Goal: Transaction & Acquisition: Purchase product/service

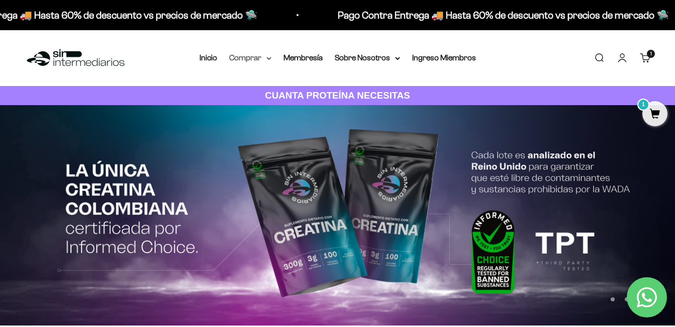
click at [268, 55] on summary "Comprar" at bounding box center [250, 57] width 42 height 13
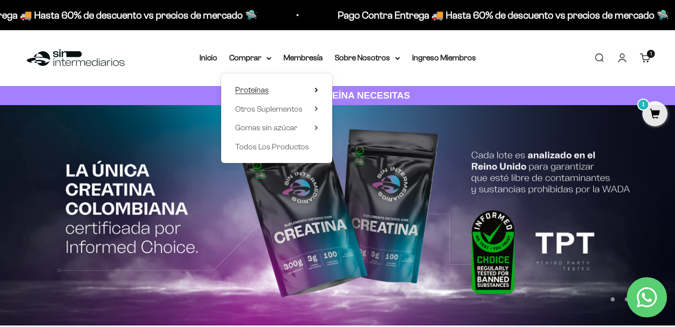
click at [318, 91] on icon at bounding box center [317, 89] width 4 height 5
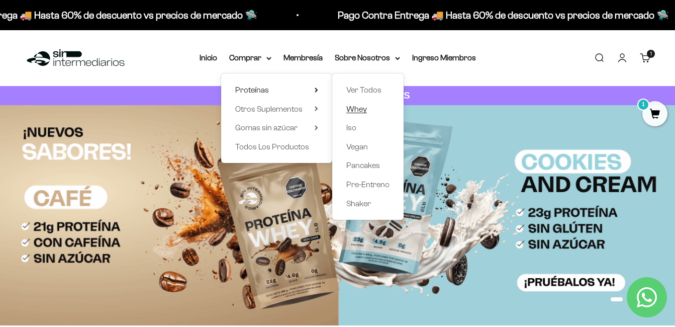
click at [361, 106] on span "Whey" at bounding box center [356, 109] width 21 height 9
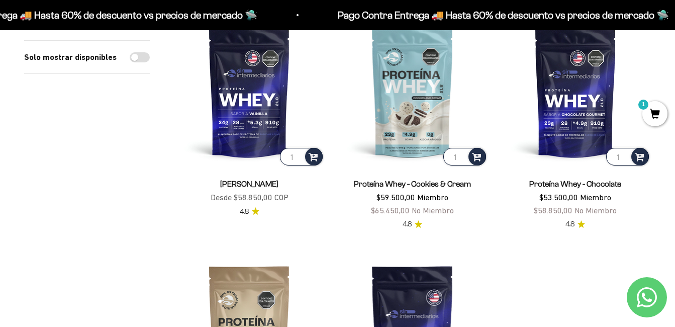
scroll to position [137, 0]
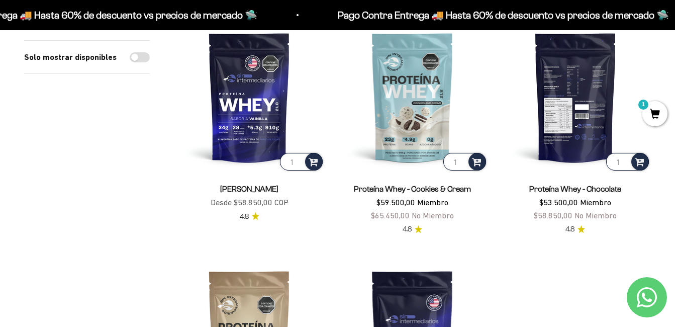
click at [600, 114] on img at bounding box center [575, 97] width 151 height 151
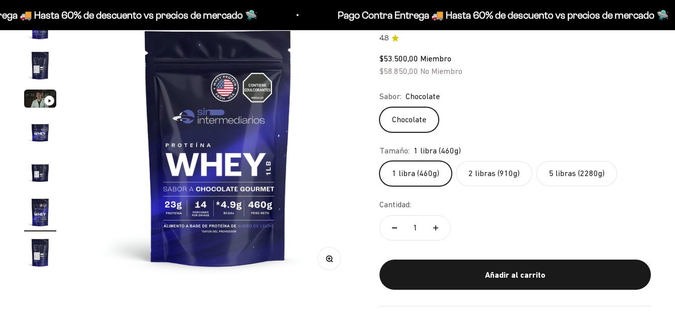
scroll to position [124, 0]
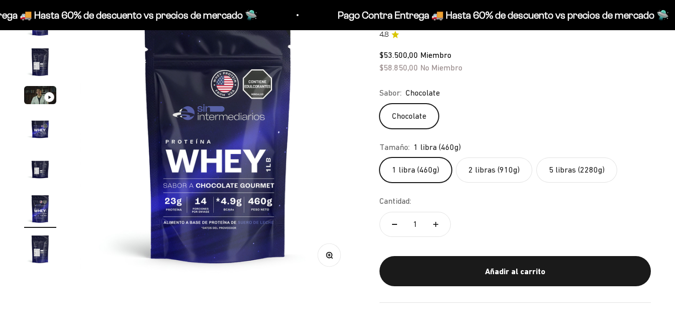
click at [460, 171] on label "2 libras (910g)" at bounding box center [494, 169] width 76 height 25
click at [379, 157] on input "2 libras (910g)" at bounding box center [379, 157] width 1 height 1
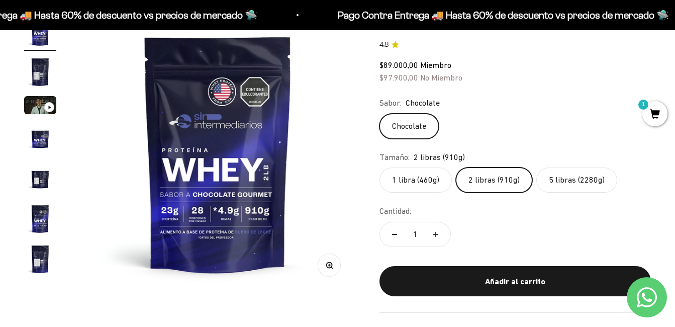
scroll to position [98, 0]
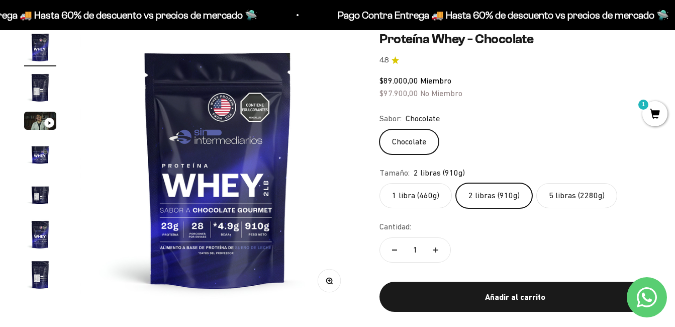
click at [407, 196] on label "1 libra (460g)" at bounding box center [415, 195] width 72 height 25
click at [379, 183] on input "1 libra (460g)" at bounding box center [379, 182] width 1 height 1
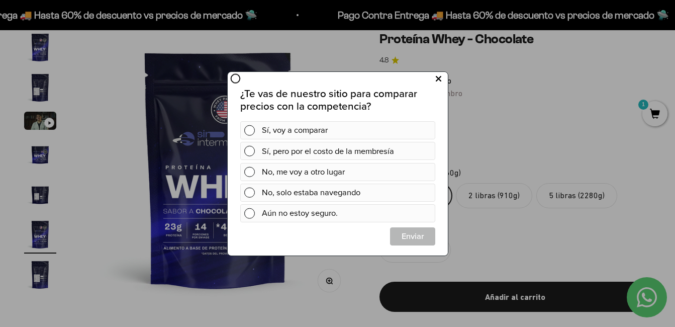
click at [441, 74] on button at bounding box center [438, 78] width 19 height 17
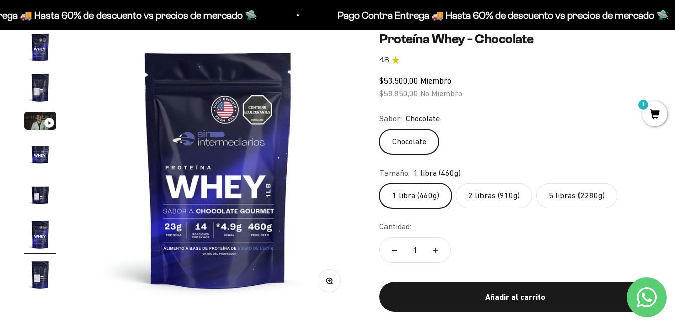
click at [36, 87] on img "Ir al artículo 2" at bounding box center [40, 87] width 32 height 32
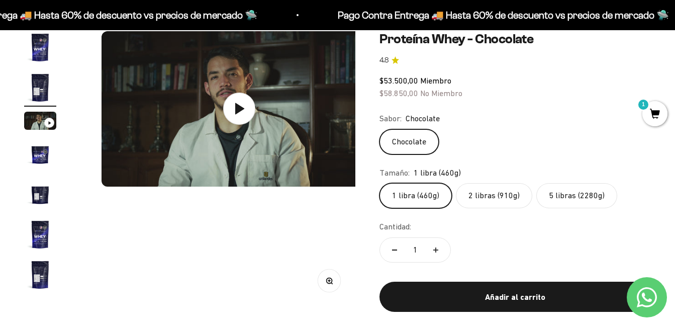
scroll to position [0, 281]
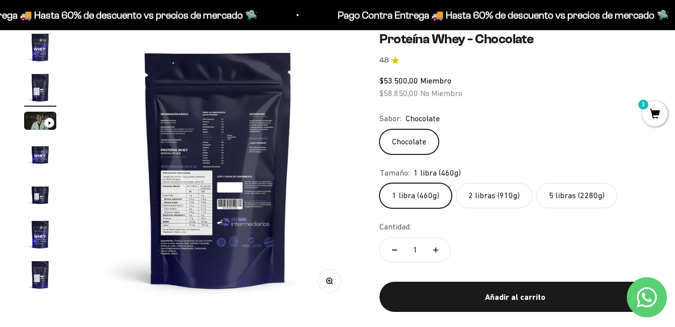
click at [194, 196] on img at bounding box center [217, 168] width 275 height 275
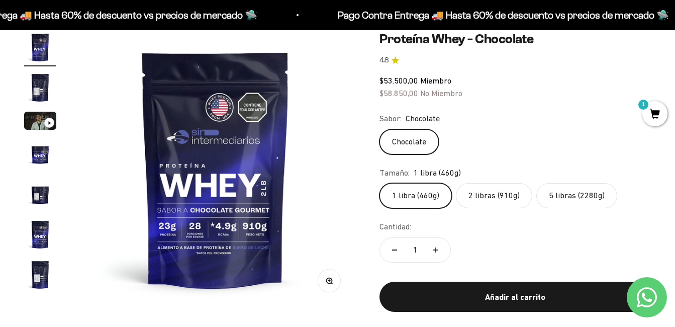
scroll to position [0, 0]
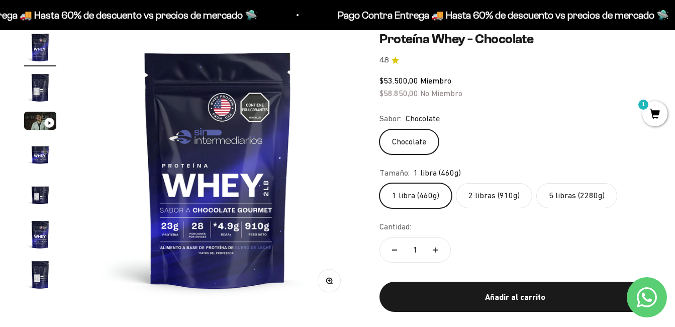
click at [33, 83] on img "Ir al artículo 2" at bounding box center [40, 87] width 32 height 32
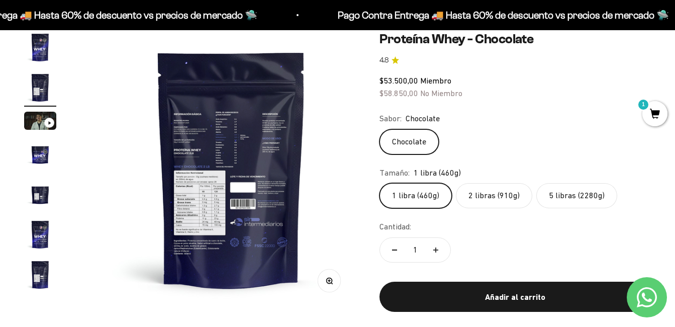
scroll to position [0, 281]
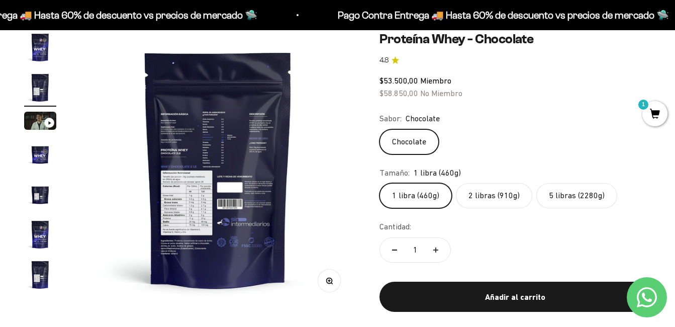
click at [330, 282] on icon "button" at bounding box center [329, 280] width 7 height 7
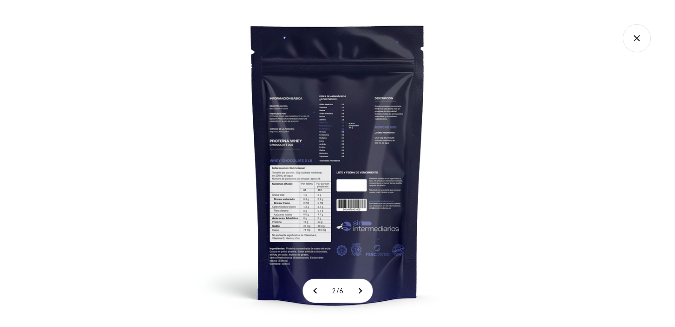
click at [314, 186] on img at bounding box center [337, 163] width 327 height 327
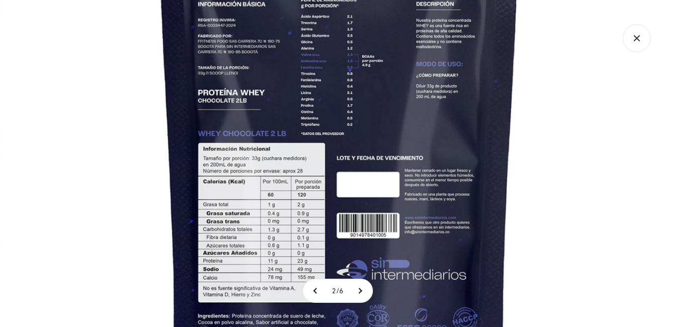
click at [302, 202] on img at bounding box center [339, 139] width 679 height 679
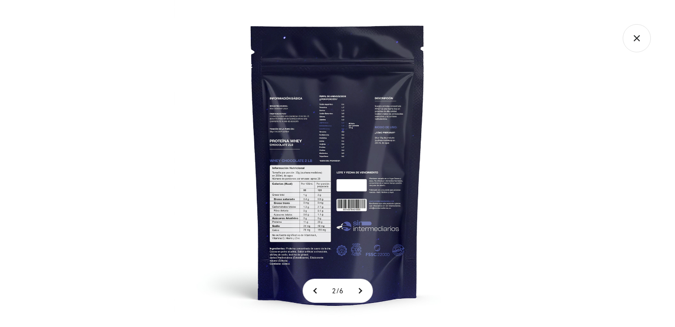
click at [302, 202] on img at bounding box center [337, 163] width 327 height 327
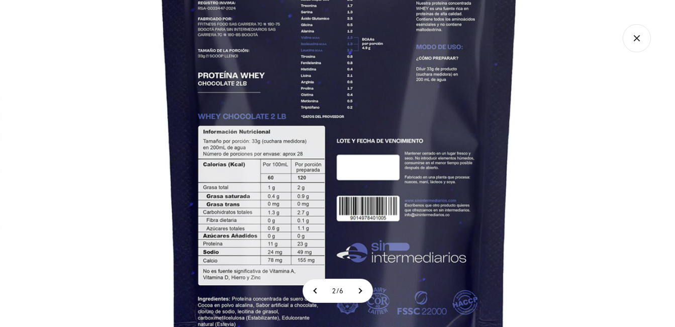
click at [229, 163] on img at bounding box center [339, 122] width 679 height 679
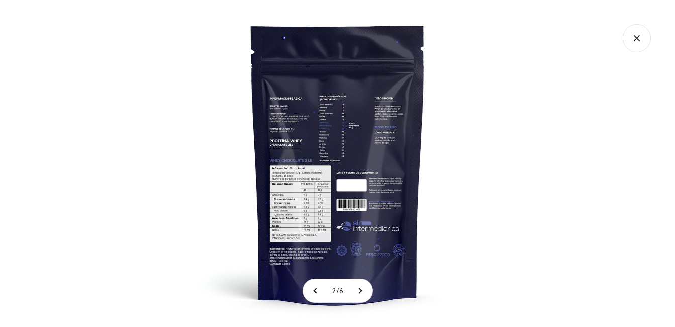
click at [636, 37] on icon "Cerrar galería" at bounding box center [637, 38] width 6 height 6
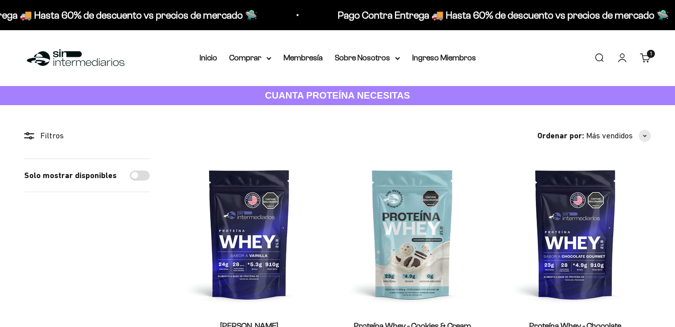
scroll to position [137, 0]
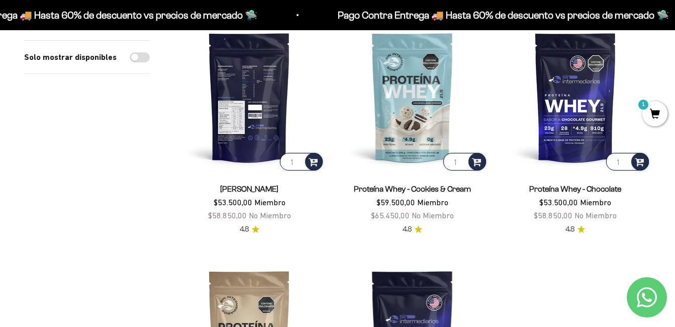
click at [260, 157] on img at bounding box center [249, 97] width 151 height 151
